Goal: Information Seeking & Learning: Learn about a topic

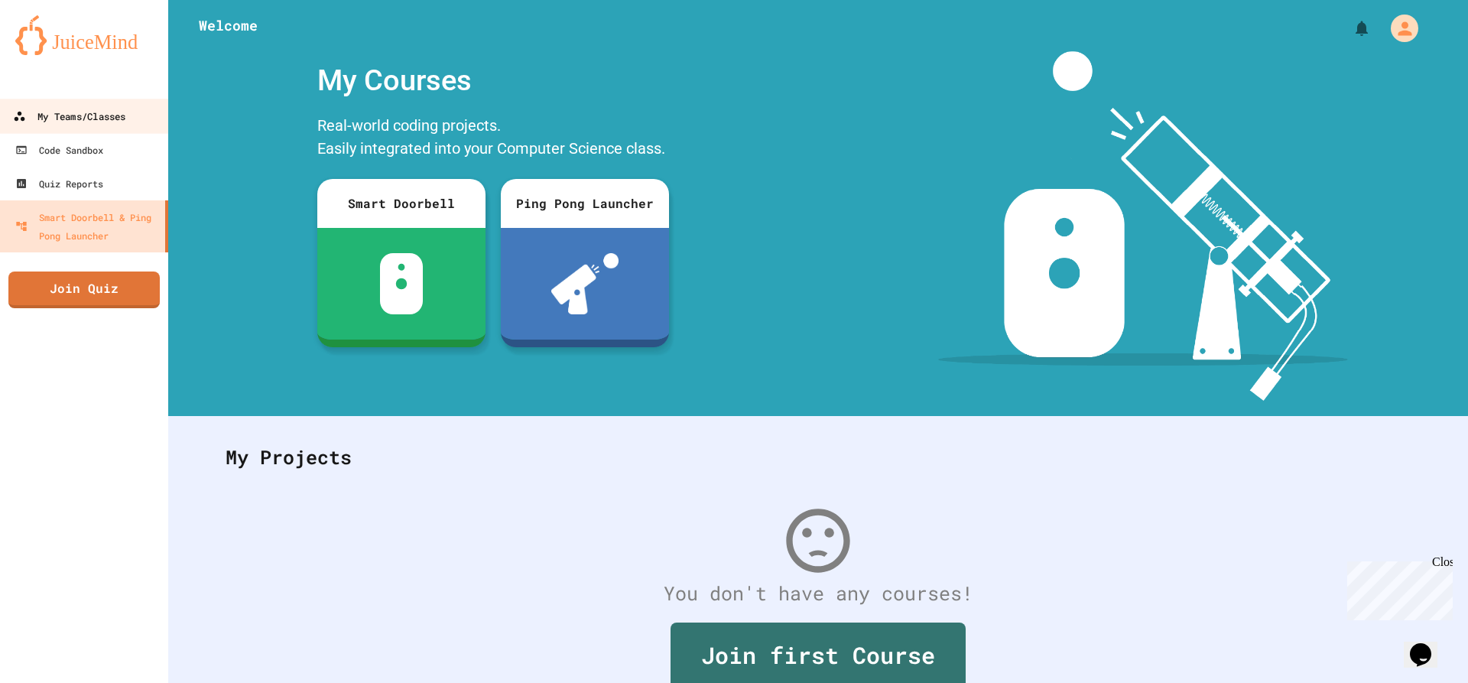
click at [99, 107] on div "My Teams/Classes" at bounding box center [69, 116] width 112 height 19
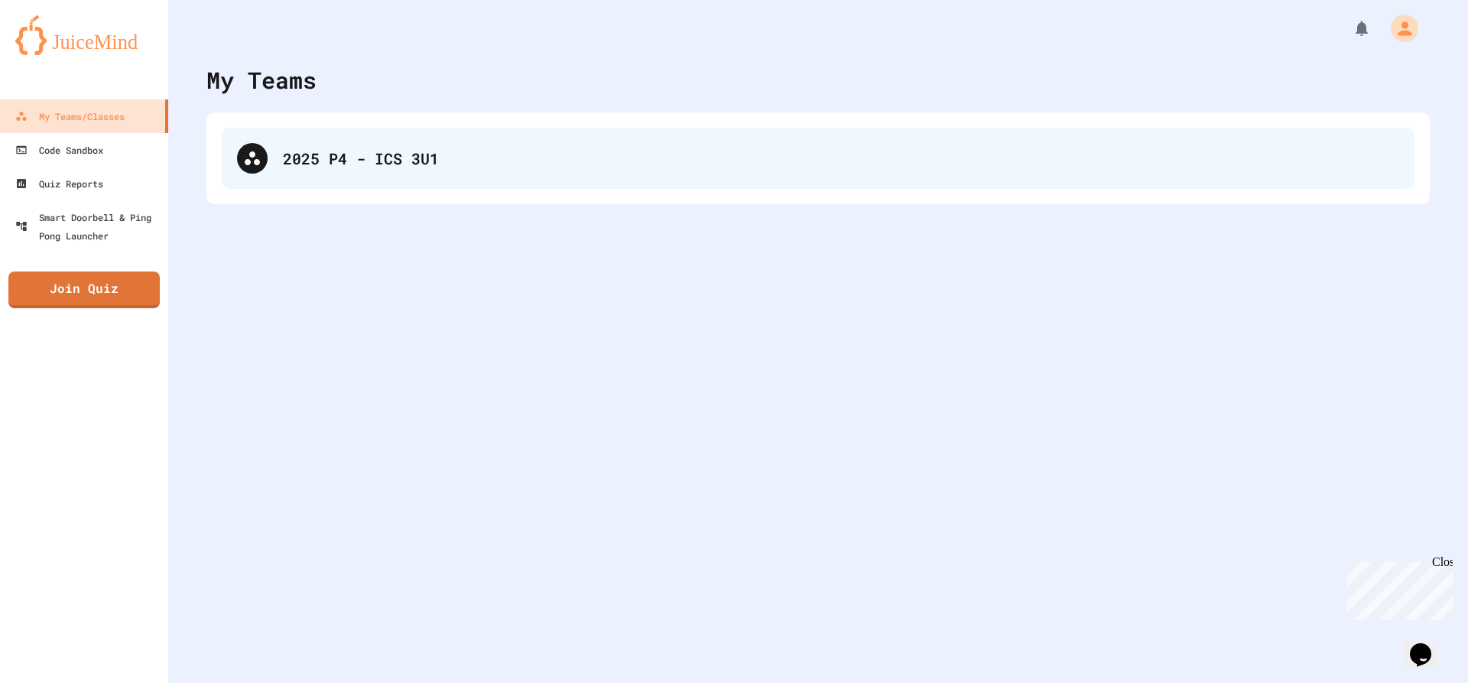
click at [311, 156] on div "2025 P4 - ICS 3U1" at bounding box center [841, 158] width 1116 height 23
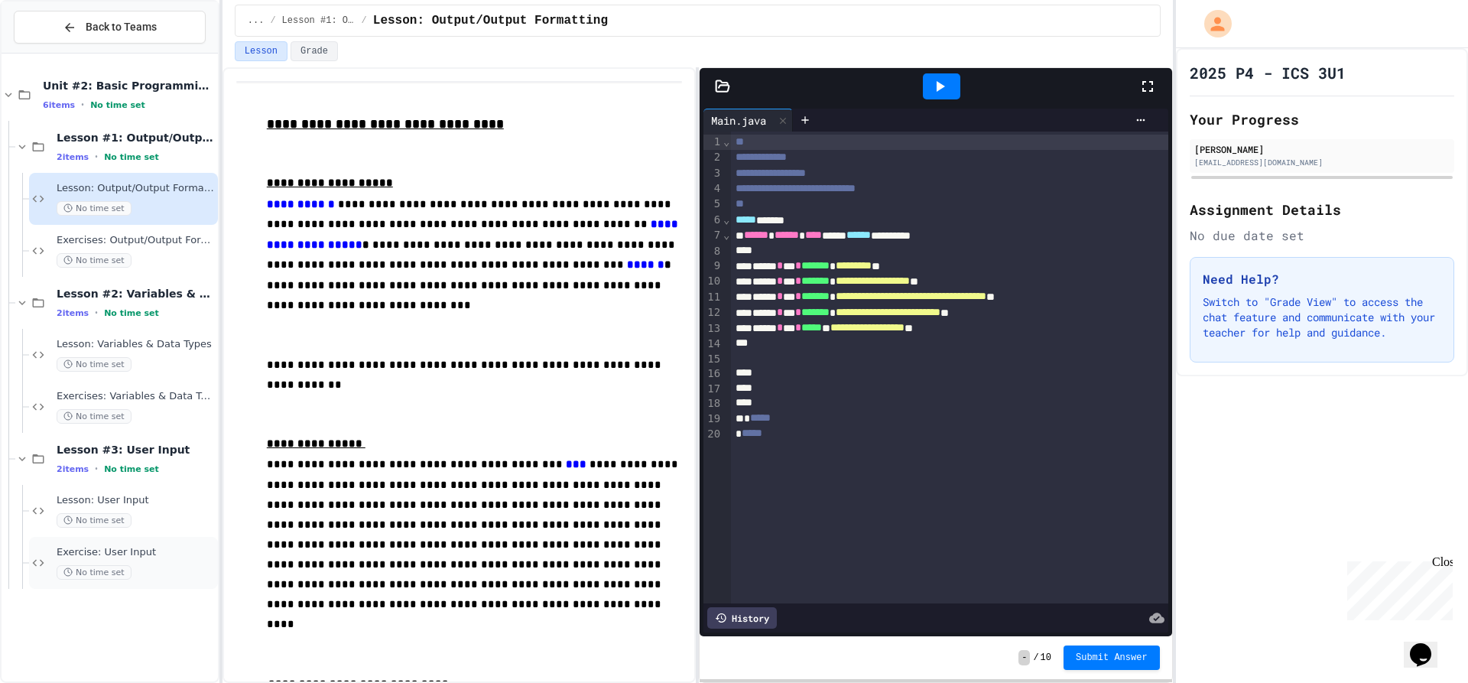
click at [144, 542] on div "Exercise: User Input No time set" at bounding box center [123, 563] width 189 height 52
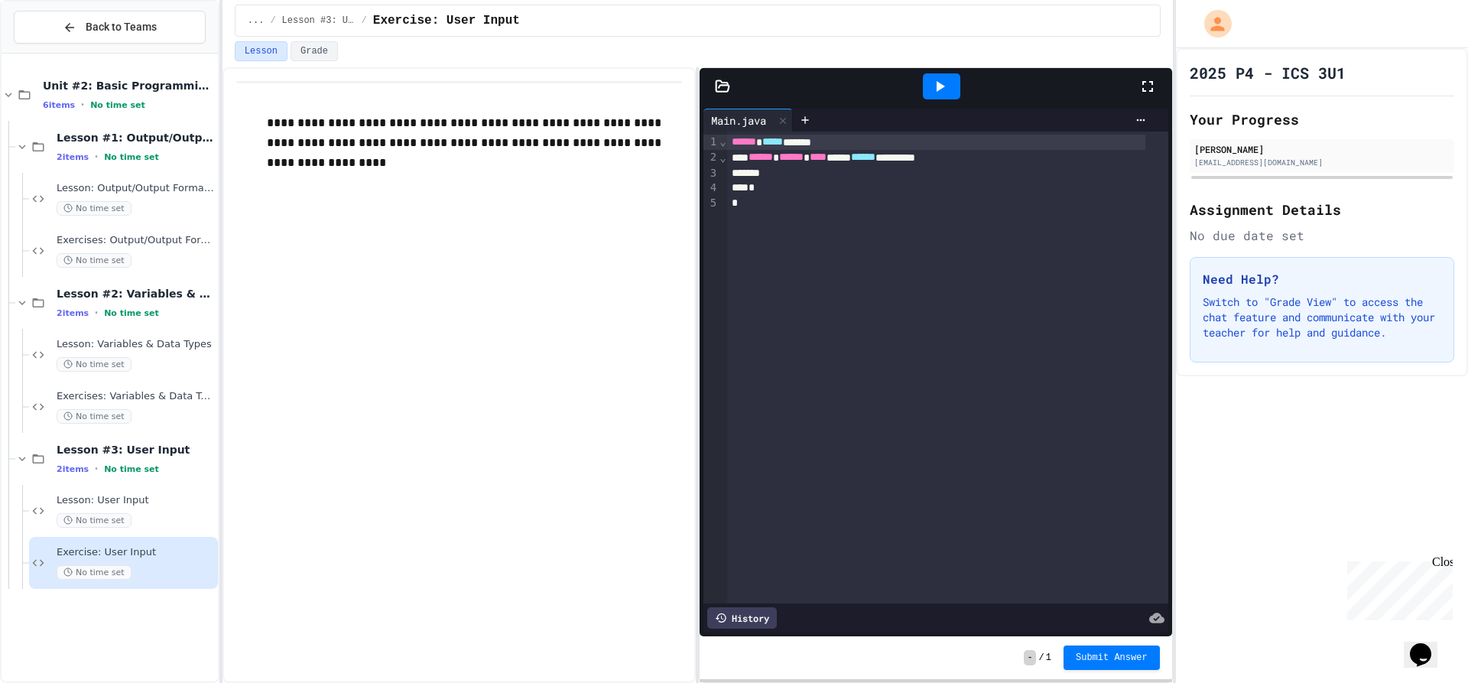
drag, startPoint x: 145, startPoint y: 542, endPoint x: 157, endPoint y: 506, distance: 38.0
click at [157, 506] on div "Lesson: User Input No time set" at bounding box center [136, 511] width 158 height 34
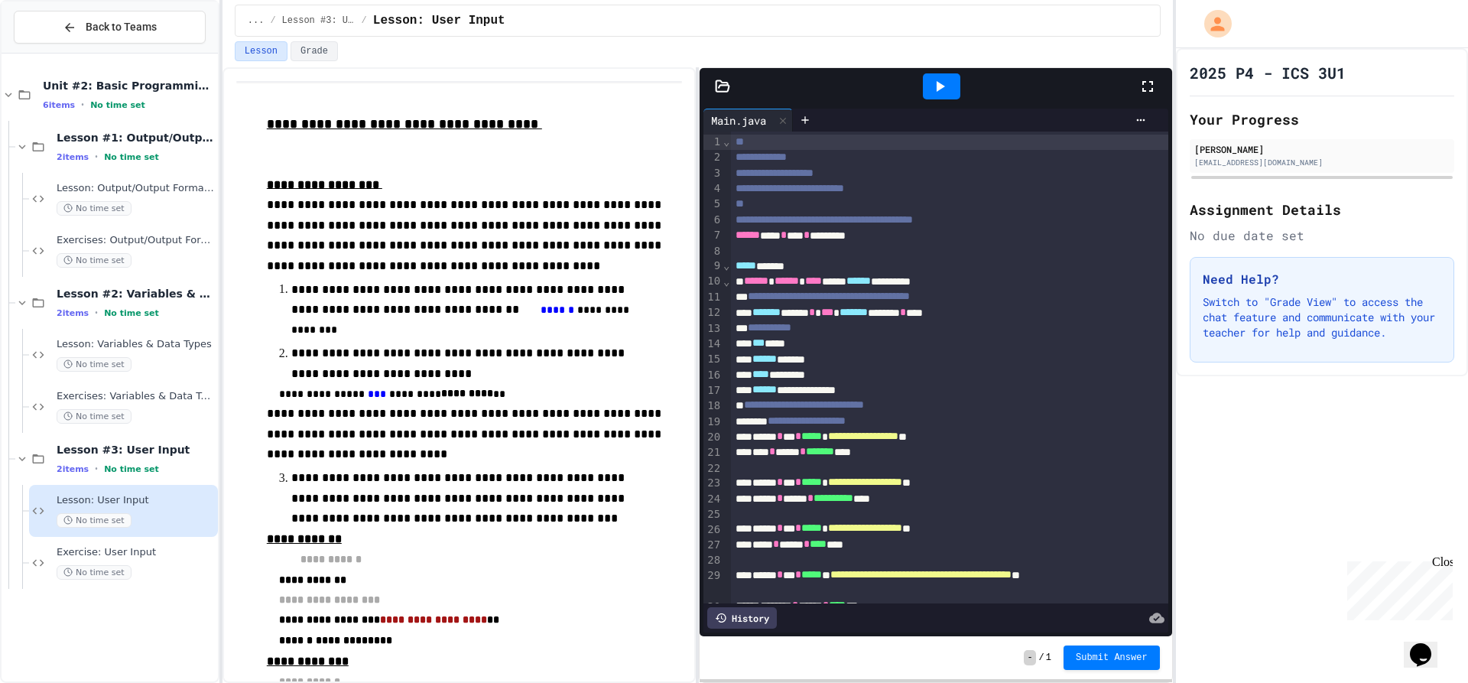
scroll to position [190, 0]
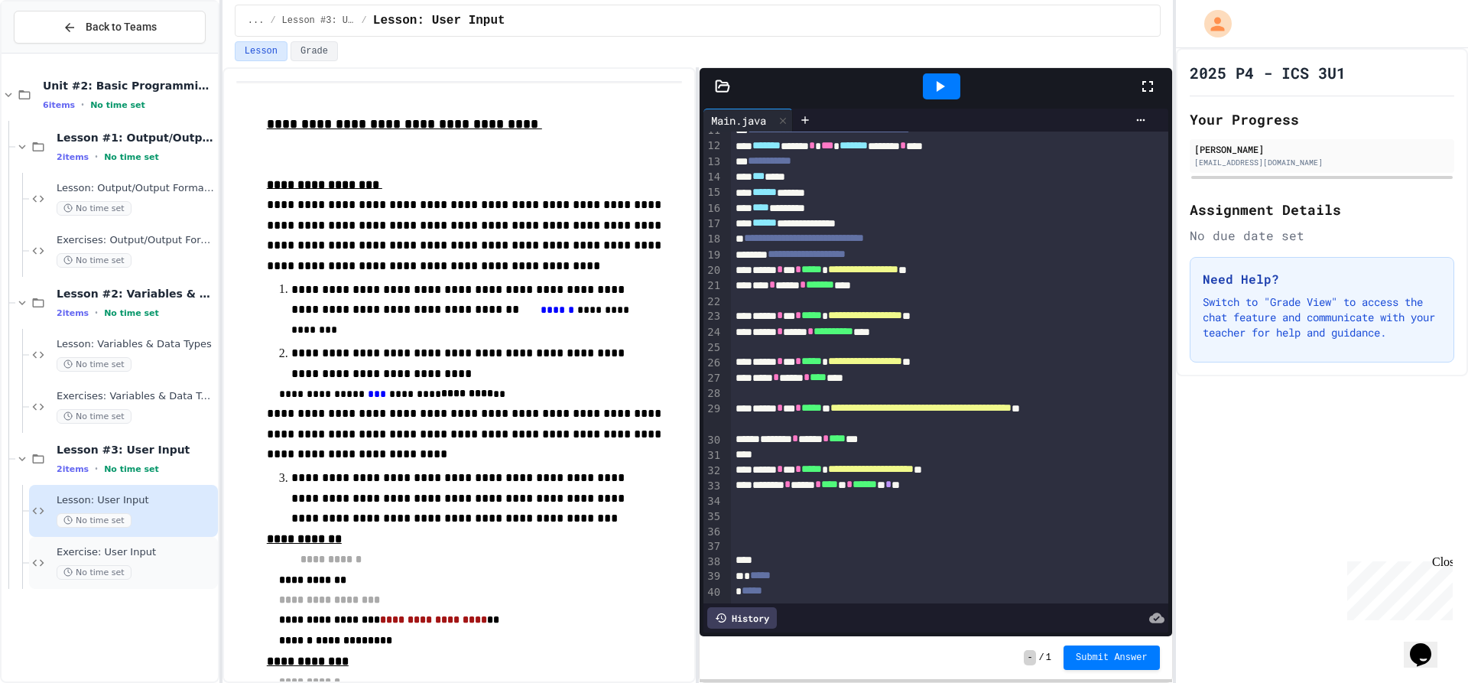
click at [122, 554] on span "Exercise: User Input" at bounding box center [136, 552] width 158 height 13
